Goal: Task Accomplishment & Management: Manage account settings

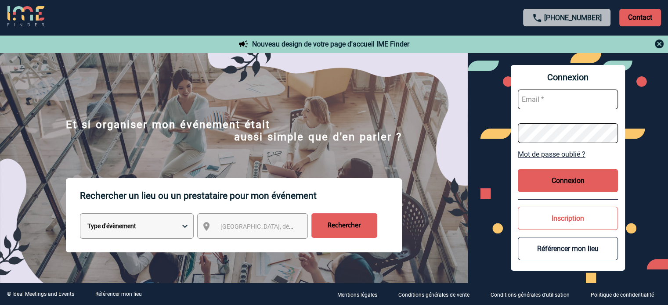
type input "cleborgne@ime-groupe.com"
click at [540, 195] on div "Connexion cleborgne@ime-groupe.com Mot de passe oublié ? Connexion Inscription …" at bounding box center [568, 168] width 114 height 206
click at [543, 192] on button "Connexion" at bounding box center [568, 180] width 100 height 23
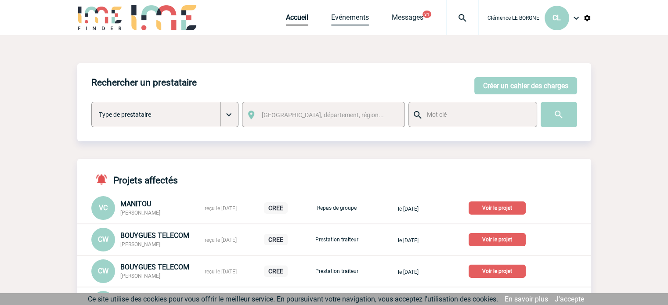
click at [355, 15] on link "Evénements" at bounding box center [350, 19] width 38 height 12
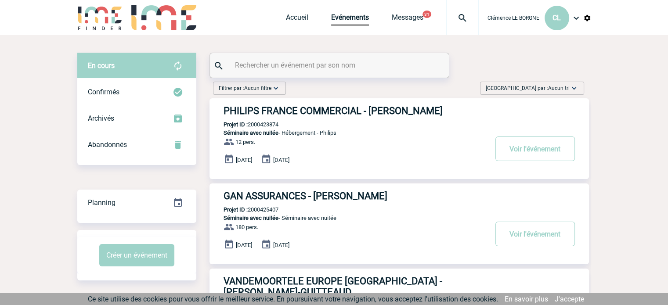
click at [360, 71] on div at bounding box center [329, 65] width 239 height 25
paste input "2000425378"
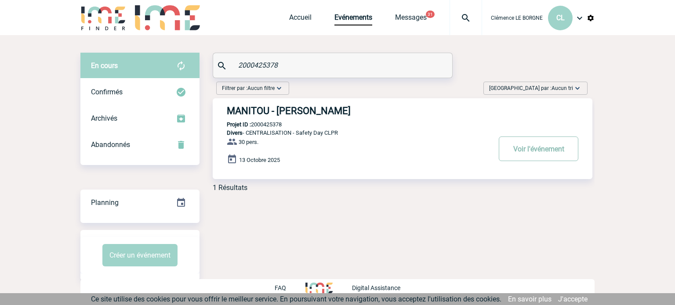
type input "2000425378"
click at [559, 149] on button "Voir l'événement" at bounding box center [539, 149] width 80 height 25
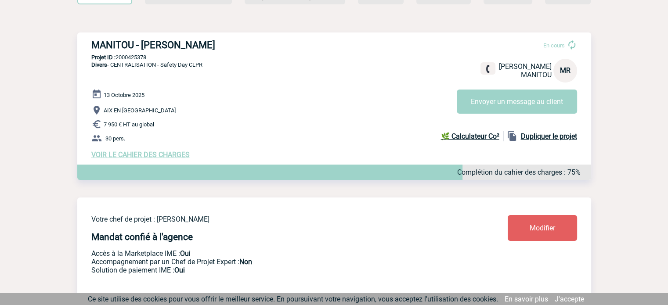
scroll to position [88, 0]
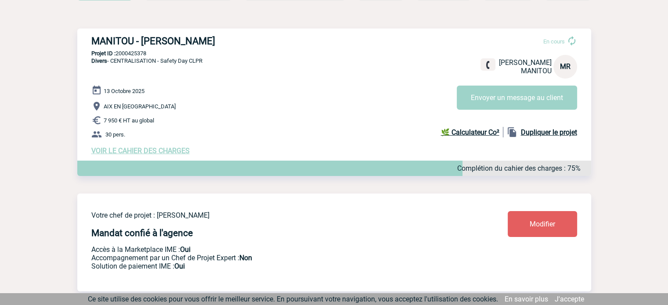
click at [163, 151] on span "VOIR LE CAHIER DES CHARGES" at bounding box center [140, 151] width 98 height 8
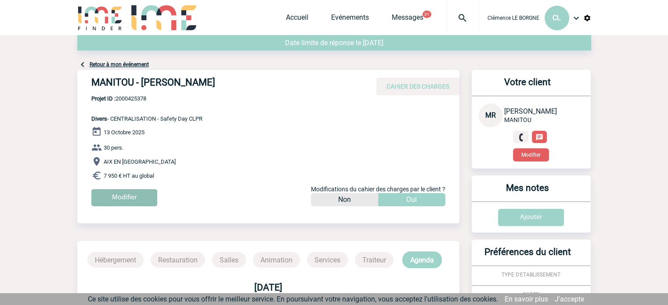
click at [137, 199] on input "Modifier" at bounding box center [124, 197] width 66 height 17
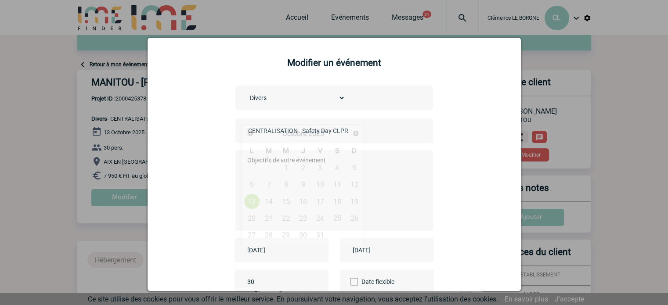
click at [285, 249] on input "[DATE]" at bounding box center [275, 250] width 61 height 11
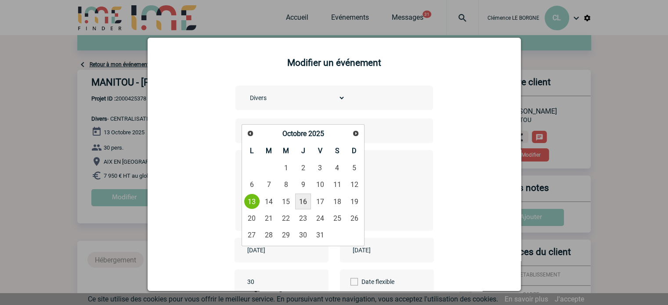
click at [301, 200] on link "16" at bounding box center [303, 202] width 16 height 16
type input "[DATE]"
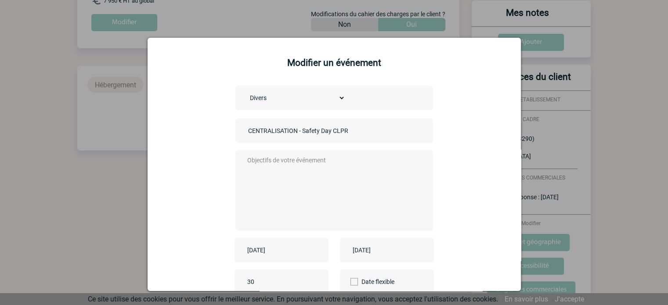
scroll to position [176, 0]
click at [390, 253] on input "[DATE]" at bounding box center [381, 250] width 61 height 11
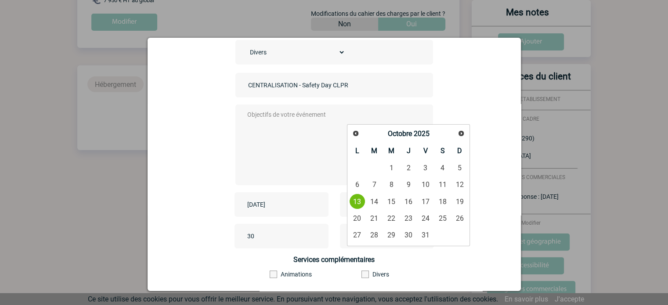
scroll to position [109, 0]
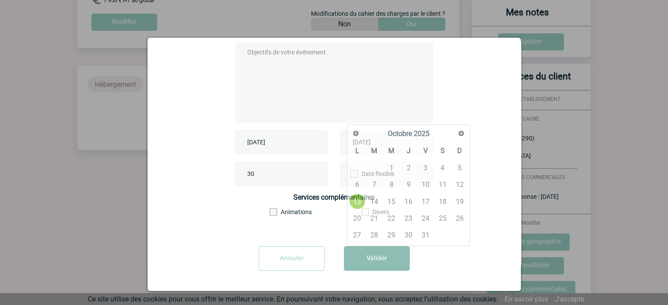
click at [353, 264] on button "Valider" at bounding box center [377, 258] width 66 height 25
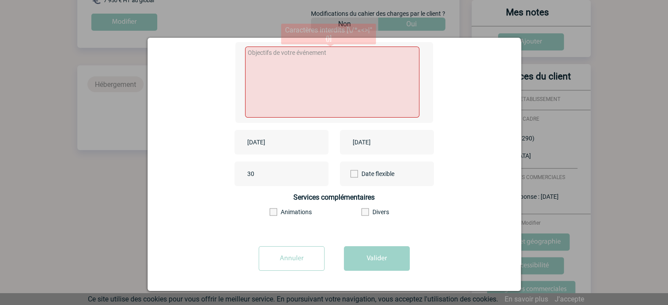
click at [290, 90] on textarea at bounding box center [332, 82] width 174 height 71
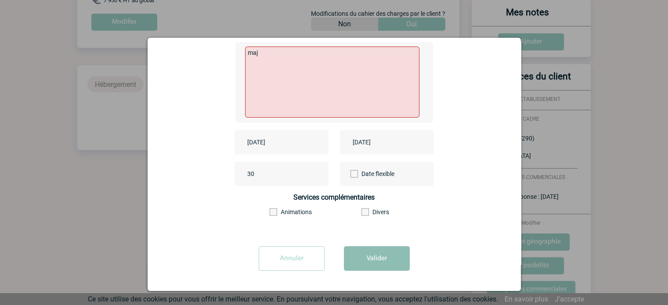
type textarea "maj"
click at [392, 251] on button "Valider" at bounding box center [377, 258] width 66 height 25
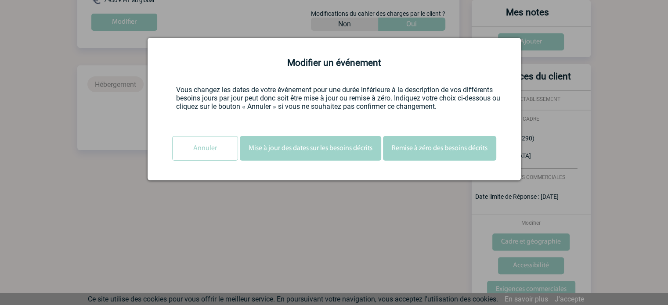
click at [283, 145] on button "Mise à jour des dates sur les besoins décrits" at bounding box center [310, 148] width 141 height 25
